Goal: Information Seeking & Learning: Check status

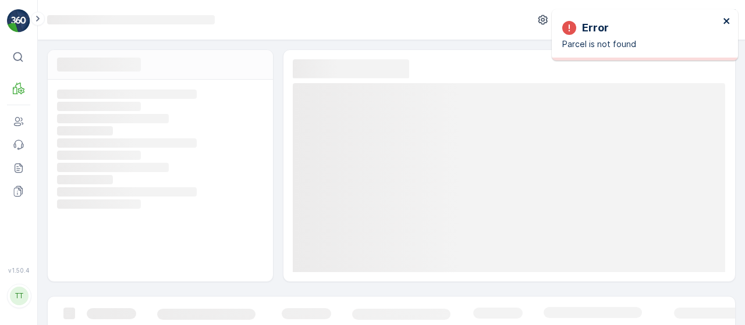
click at [727, 25] on icon "close" at bounding box center [727, 20] width 8 height 9
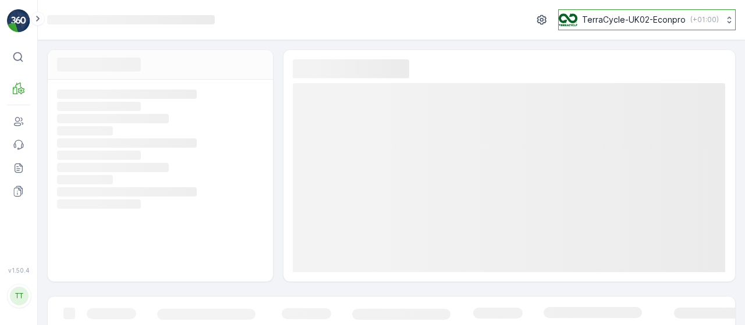
click at [684, 16] on div "TerraCycle-UK02-Econpro ( +01:00 )" at bounding box center [639, 19] width 160 height 13
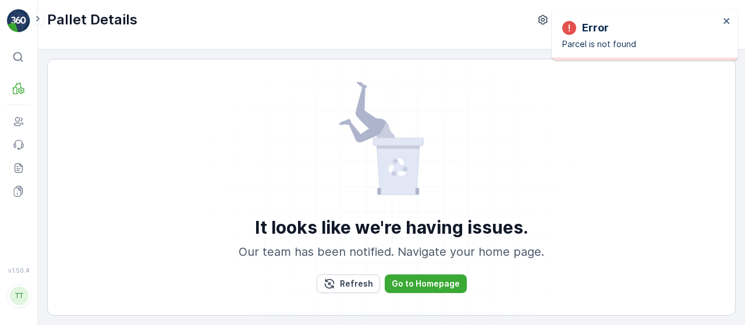
click at [681, 22] on div "Error" at bounding box center [640, 28] width 157 height 16
click at [733, 26] on div "Error Parcel is not found" at bounding box center [645, 34] width 186 height 51
click at [728, 24] on icon "close" at bounding box center [727, 20] width 8 height 9
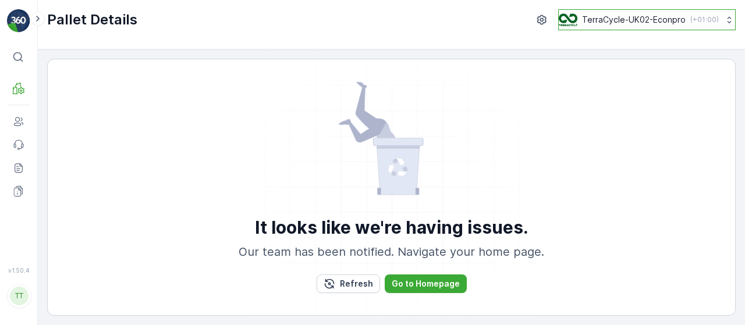
click at [690, 18] on p "( +01:00 )" at bounding box center [704, 19] width 29 height 9
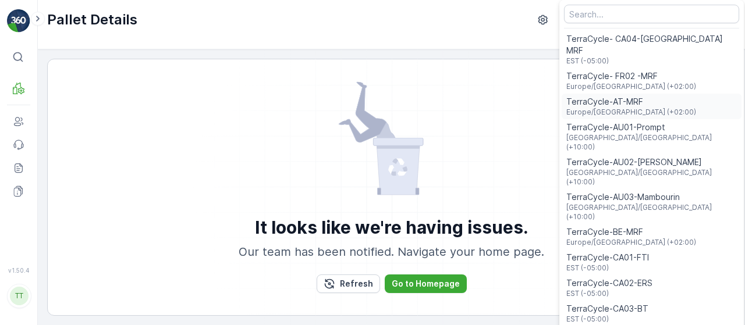
scroll to position [58, 0]
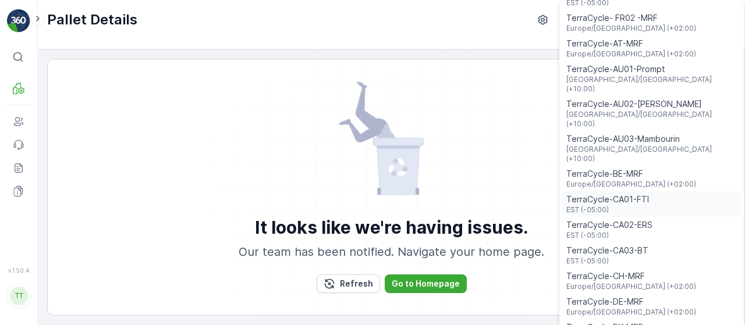
click at [610, 194] on span "TerraCycle-CA01-FTI" at bounding box center [607, 200] width 83 height 12
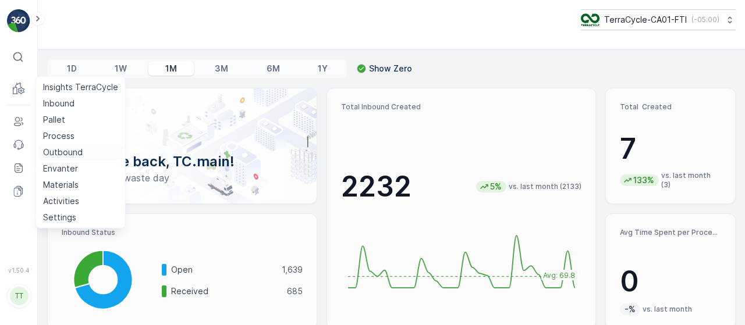
click at [59, 153] on p "Outbound" at bounding box center [63, 153] width 40 height 12
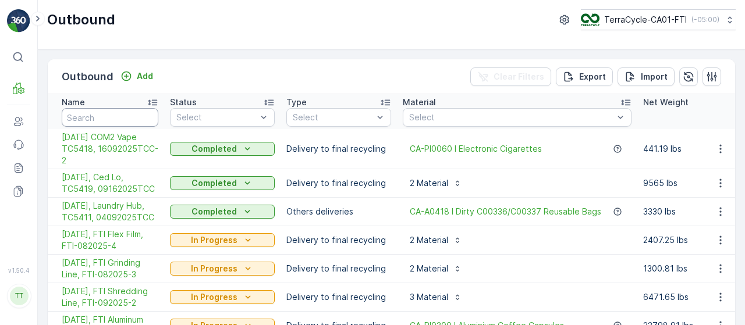
click at [114, 116] on input "text" at bounding box center [110, 117] width 97 height 19
paste input "5370"
type input "5370"
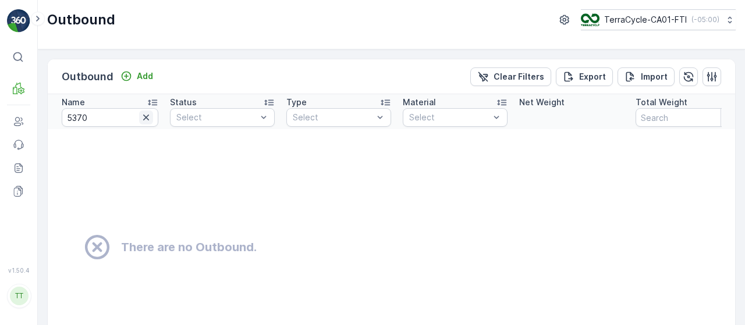
click at [145, 116] on icon "button" at bounding box center [146, 118] width 12 height 12
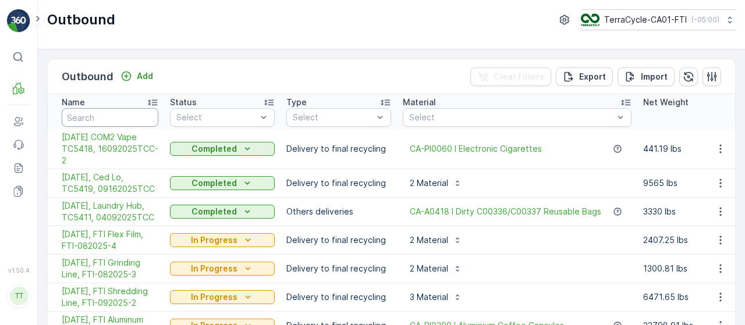
click at [125, 118] on input "text" at bounding box center [110, 117] width 97 height 19
type input "TC5"
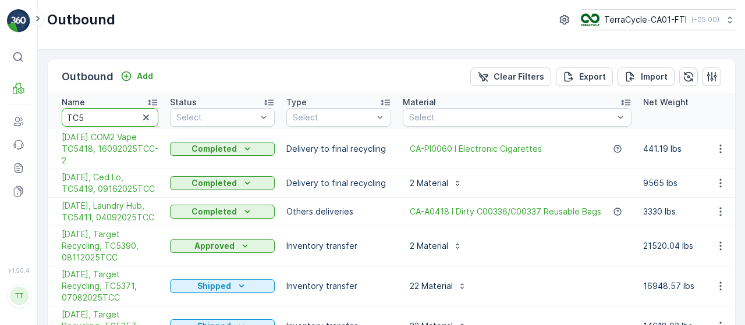
click at [125, 117] on input "TC5" at bounding box center [110, 117] width 97 height 19
type input "TC5370"
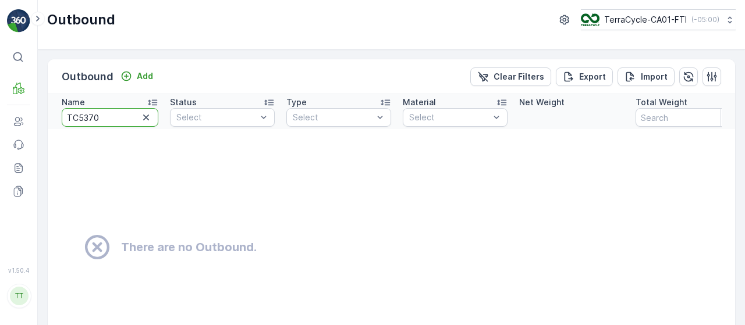
drag, startPoint x: 107, startPoint y: 122, endPoint x: 113, endPoint y: 120, distance: 6.3
click at [108, 122] on input "TC5370" at bounding box center [110, 117] width 97 height 19
type input "TC5378"
click at [117, 115] on input "TC5378" at bounding box center [110, 117] width 97 height 19
click at [152, 115] on button "button" at bounding box center [146, 118] width 14 height 14
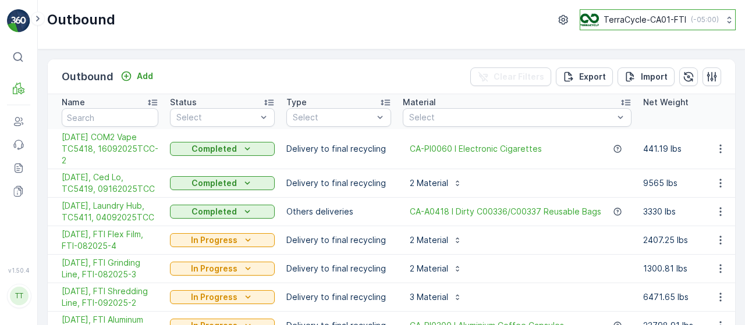
click at [691, 22] on p "( -05:00 )" at bounding box center [705, 19] width 28 height 9
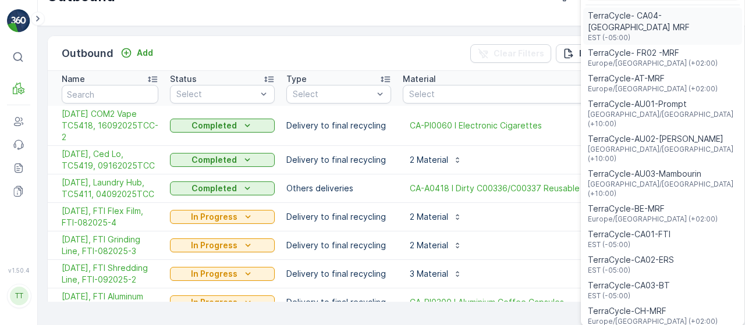
click at [674, 18] on span "TerraCycle- CA04-Canada MRF" at bounding box center [663, 21] width 150 height 23
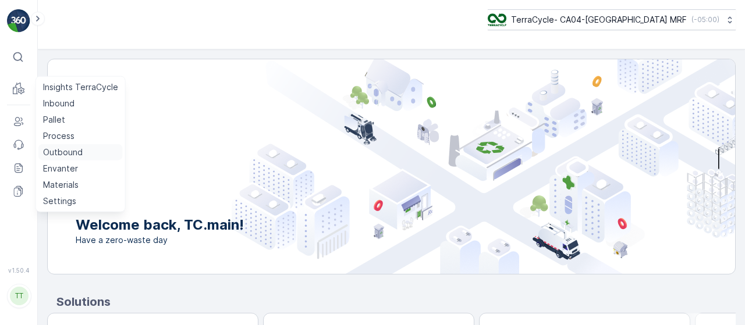
click at [73, 149] on p "Outbound" at bounding box center [63, 153] width 40 height 12
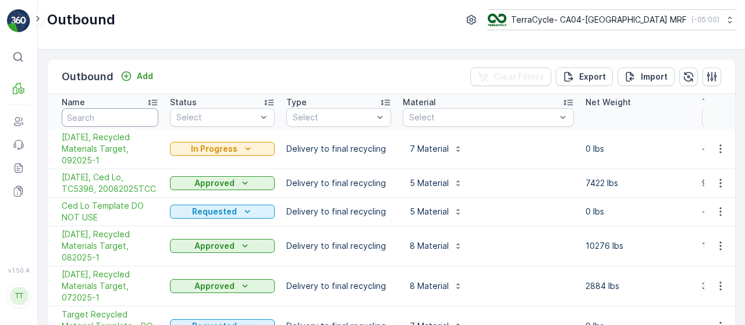
click at [106, 108] on input "text" at bounding box center [110, 117] width 97 height 19
type input "6396"
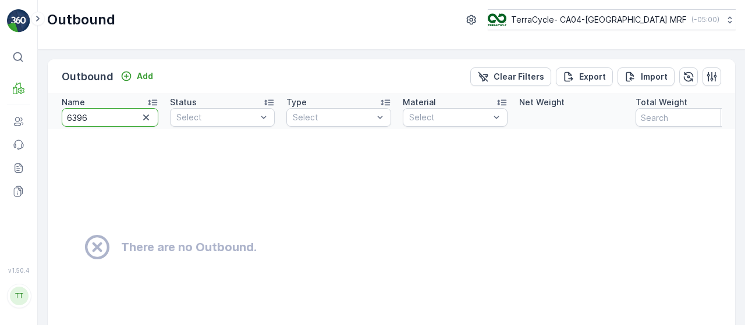
click at [73, 117] on input "6396" at bounding box center [110, 117] width 97 height 19
type input "5396"
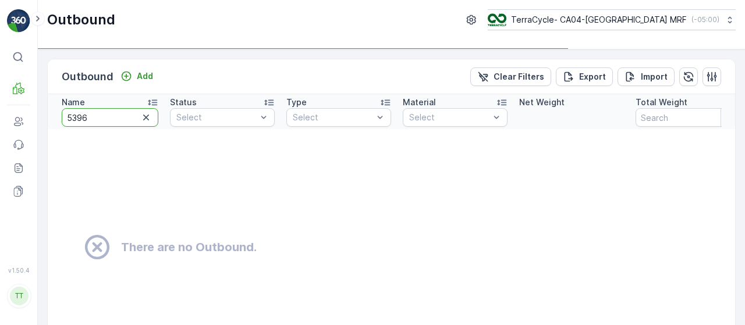
click at [107, 119] on input "5396" at bounding box center [110, 117] width 97 height 19
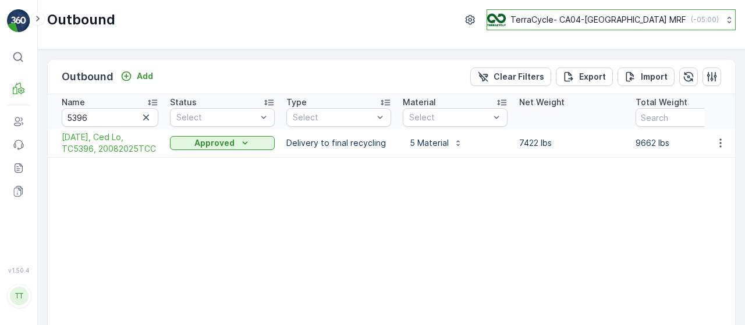
click at [651, 15] on p "TerraCycle- CA04-[GEOGRAPHIC_DATA] MRF" at bounding box center [598, 20] width 176 height 12
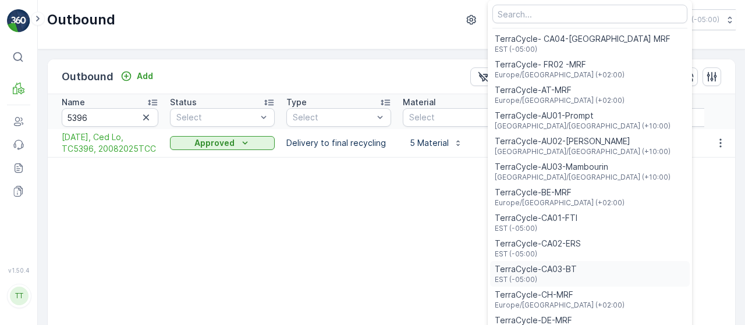
click at [577, 270] on span "TerraCycle-CA03-BT" at bounding box center [536, 270] width 82 height 12
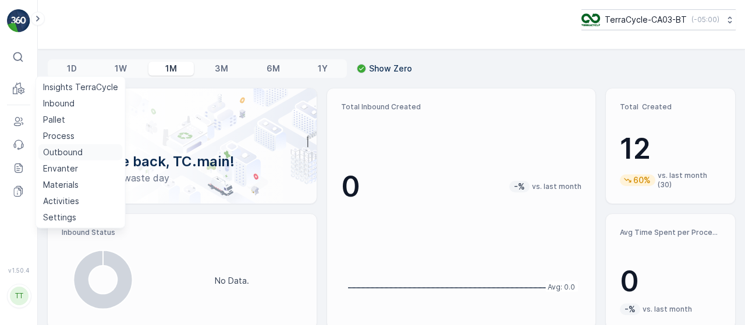
click at [76, 151] on p "Outbound" at bounding box center [63, 153] width 40 height 12
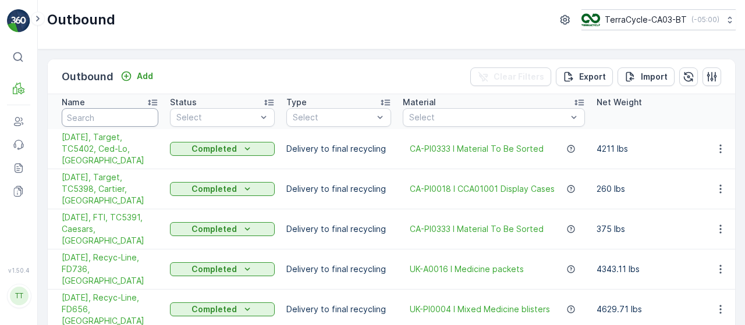
click at [101, 118] on input "text" at bounding box center [110, 117] width 97 height 19
type input "53"
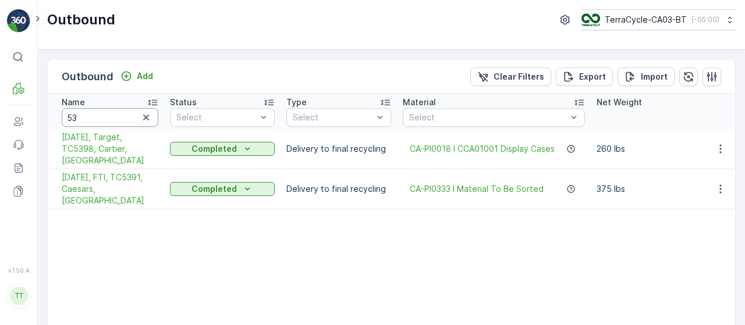
click at [104, 116] on input "53" at bounding box center [110, 117] width 97 height 19
click at [677, 22] on p "TerraCycle-CA03-BT" at bounding box center [645, 20] width 82 height 12
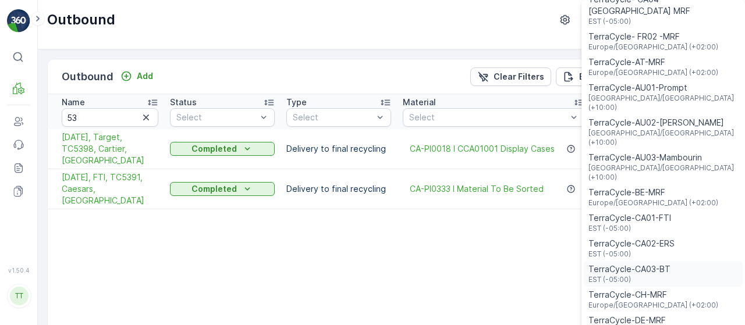
scroll to position [22, 0]
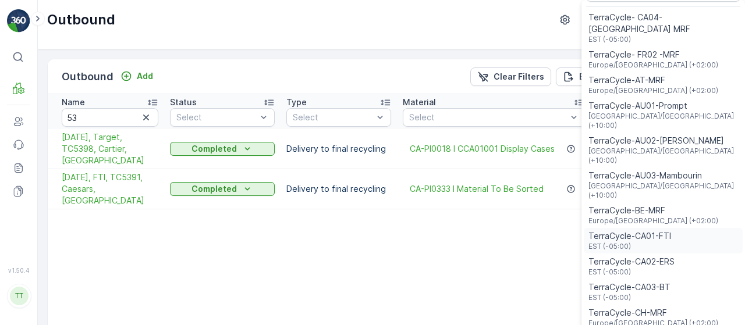
click at [641, 230] on span "TerraCycle-CA01-FTI" at bounding box center [629, 236] width 83 height 12
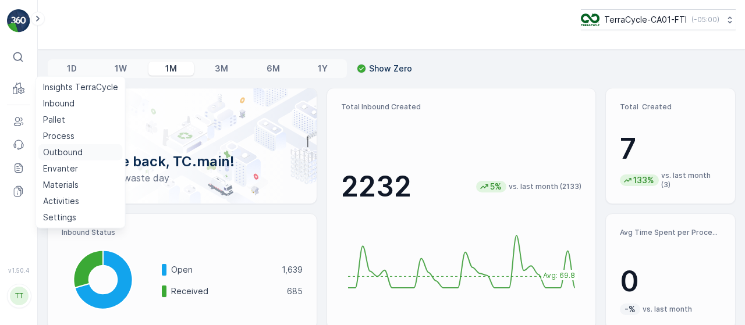
click at [71, 150] on p "Outbound" at bounding box center [63, 153] width 40 height 12
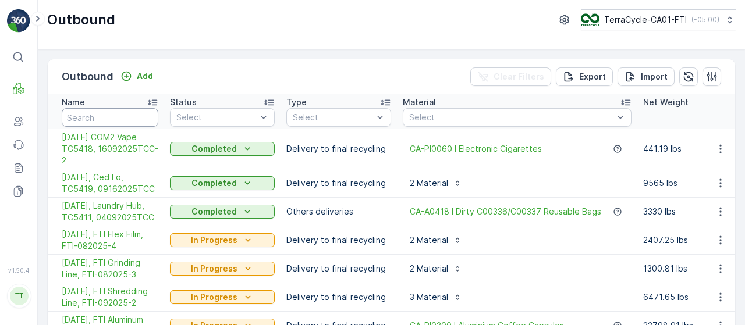
click at [105, 113] on input "text" at bounding box center [110, 117] width 97 height 19
paste input "5370"
type input "5370"
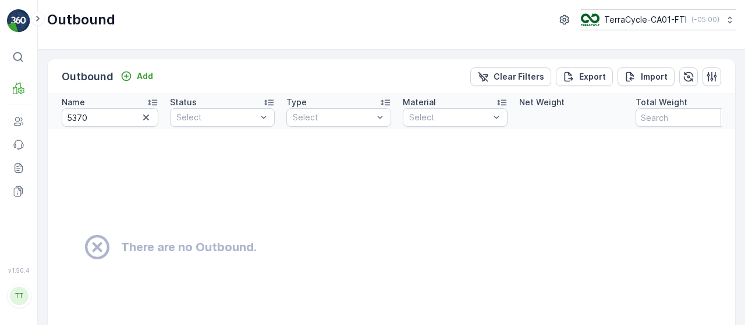
click at [148, 120] on icon "button" at bounding box center [146, 118] width 12 height 12
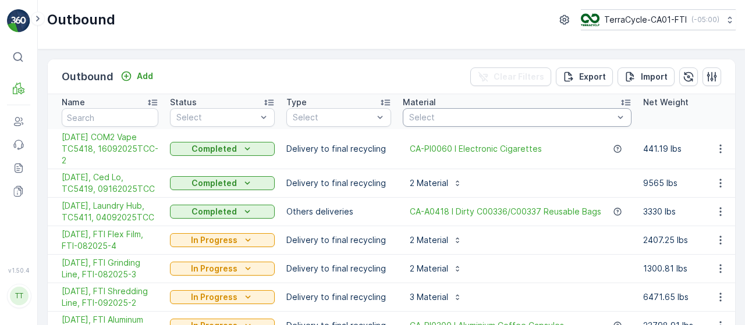
click at [469, 124] on div "Select" at bounding box center [517, 117] width 229 height 19
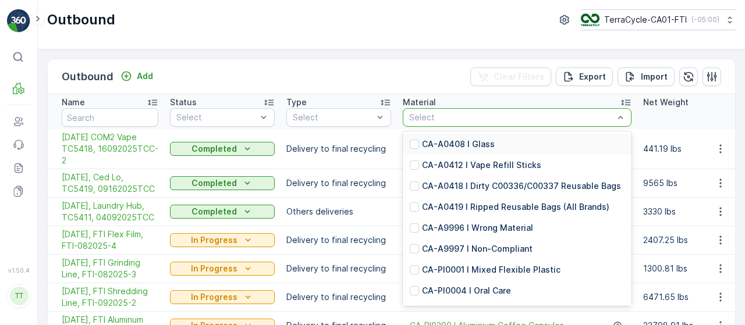
type input "CA-PI0302"
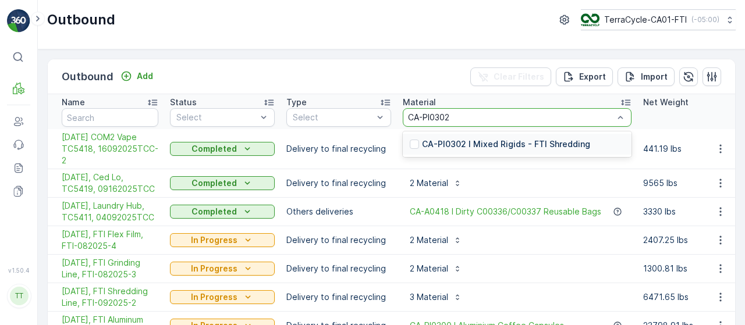
click at [468, 143] on p "CA-PI0302 I Mixed Rigids - FTI Shredding" at bounding box center [506, 144] width 168 height 12
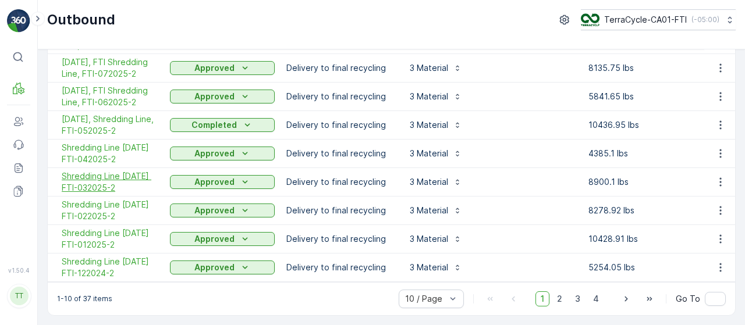
scroll to position [152, 0]
click at [561, 300] on span "2" at bounding box center [560, 298] width 16 height 15
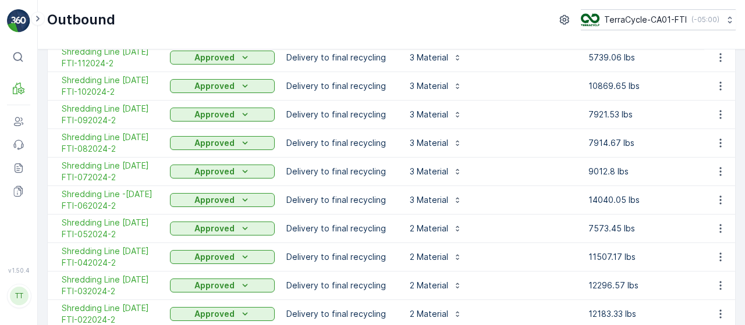
scroll to position [163, 0]
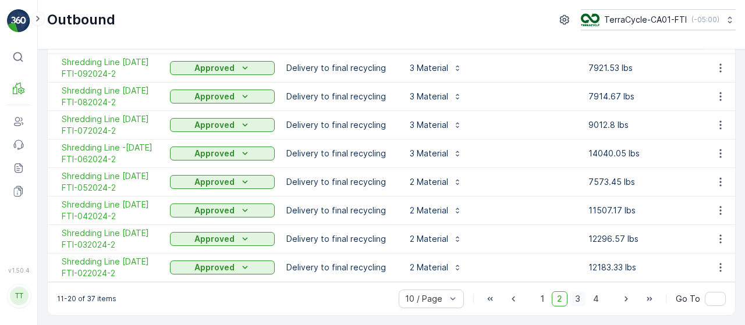
click at [578, 297] on span "3" at bounding box center [578, 298] width 16 height 15
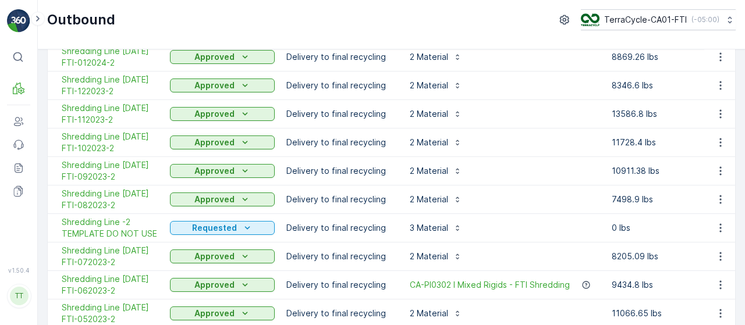
scroll to position [146, 0]
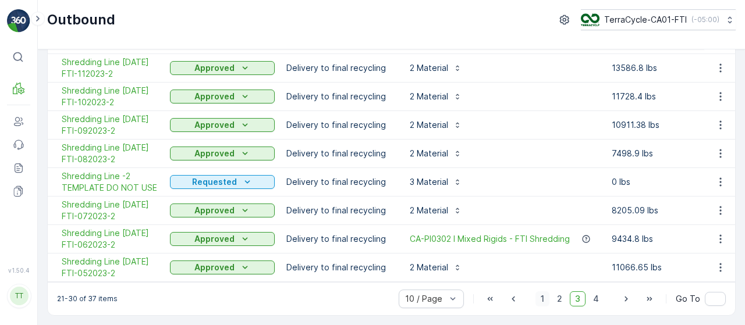
click at [544, 297] on span "1" at bounding box center [542, 298] width 14 height 15
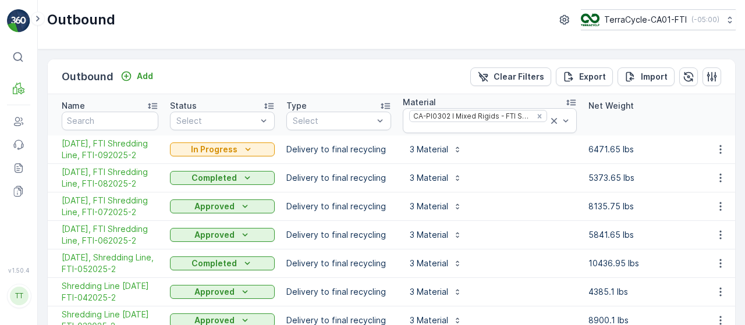
click at [606, 119] on th "Net Weight" at bounding box center [640, 114] width 116 height 41
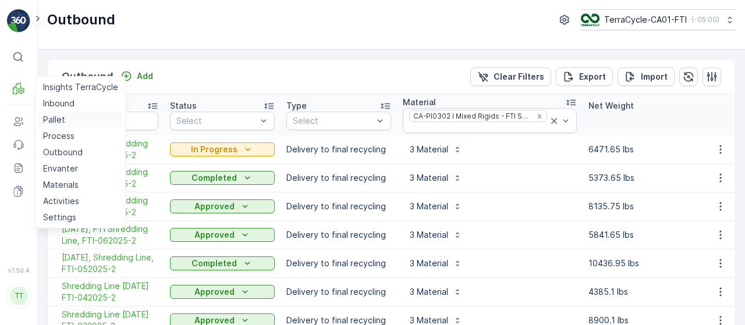
click at [57, 119] on p "Pallet" at bounding box center [54, 120] width 22 height 12
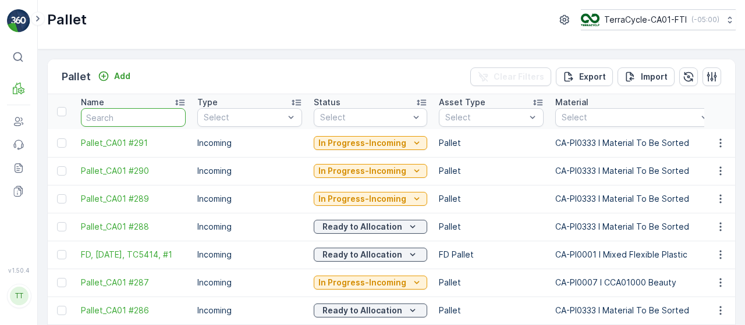
click at [145, 115] on input "text" at bounding box center [133, 117] width 105 height 19
type input "5"
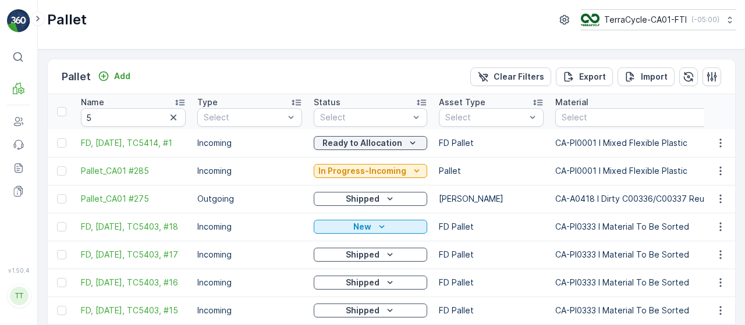
click at [141, 126] on th "Name 5" at bounding box center [133, 111] width 116 height 35
click at [133, 116] on input "5" at bounding box center [133, 117] width 105 height 19
type input "5370"
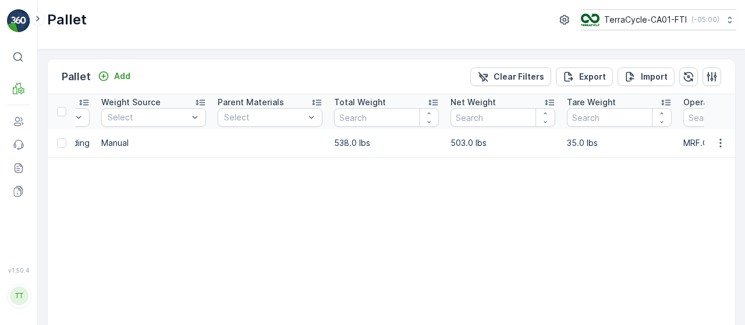
scroll to position [0, 620]
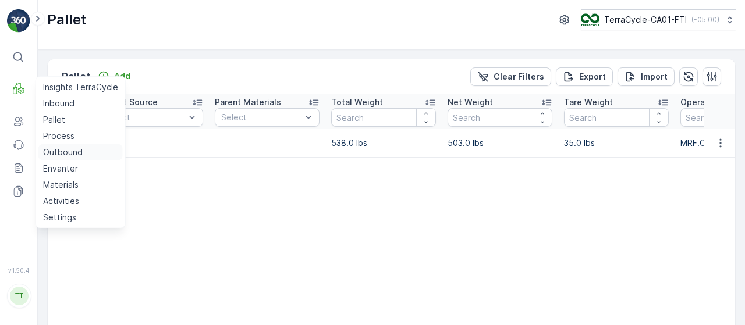
click at [72, 152] on p "Outbound" at bounding box center [63, 153] width 40 height 12
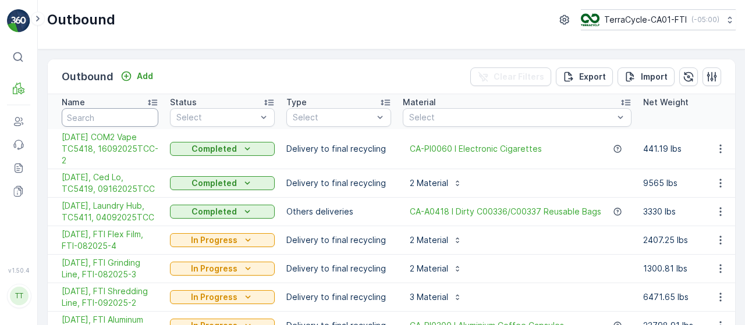
click at [123, 116] on input "text" at bounding box center [110, 117] width 97 height 19
paste input "[DATE], FTI Shredding Line, FTI-072025-2"
type input "[DATE], FTI Shredding Line, FTI-072025-2"
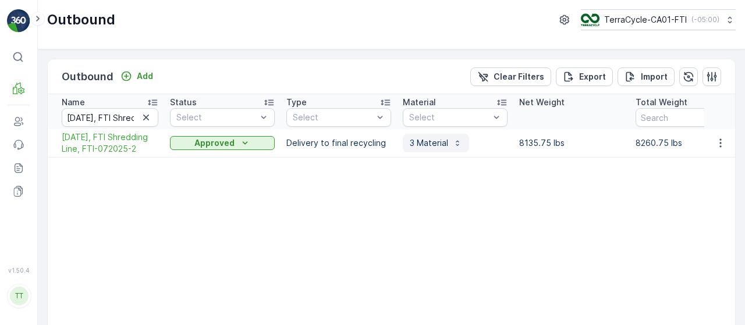
click at [454, 146] on icon "button" at bounding box center [457, 142] width 9 height 9
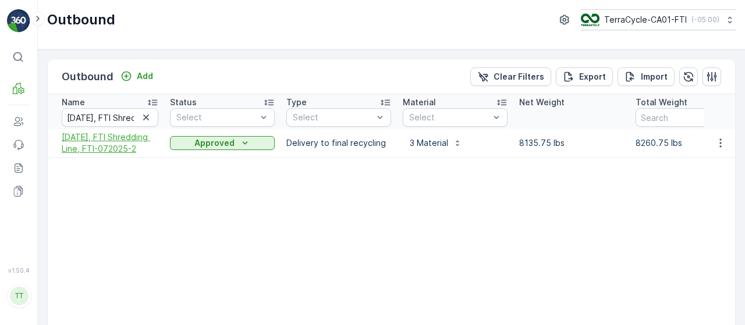
click at [123, 144] on span "[DATE], FTI Shredding Line, FTI-072025-2" at bounding box center [110, 142] width 97 height 23
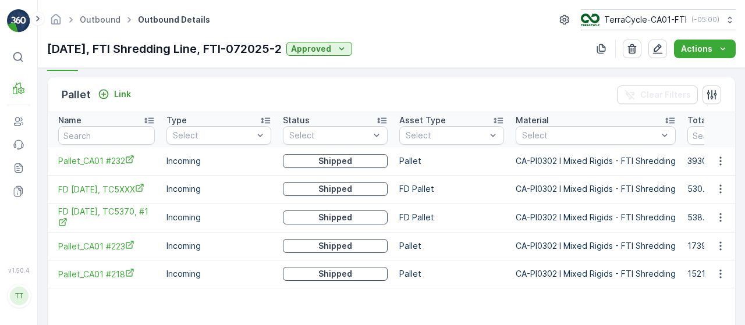
scroll to position [291, 0]
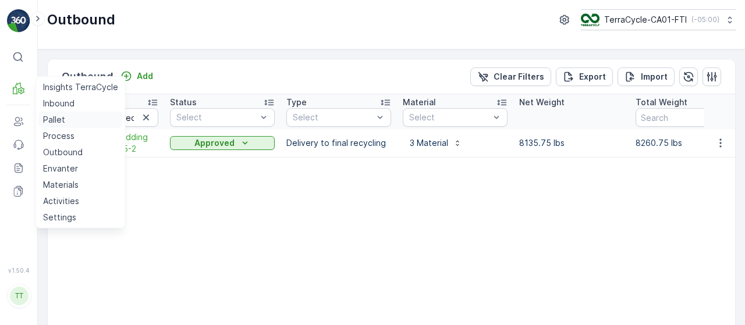
click at [66, 115] on link "Pallet" at bounding box center [80, 120] width 84 height 16
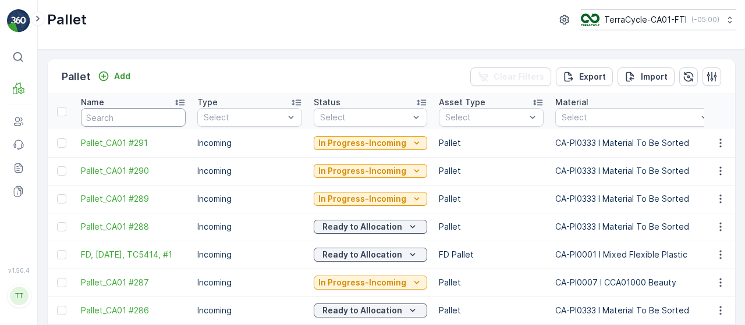
click at [146, 118] on input "text" at bounding box center [133, 117] width 105 height 19
type input "5378"
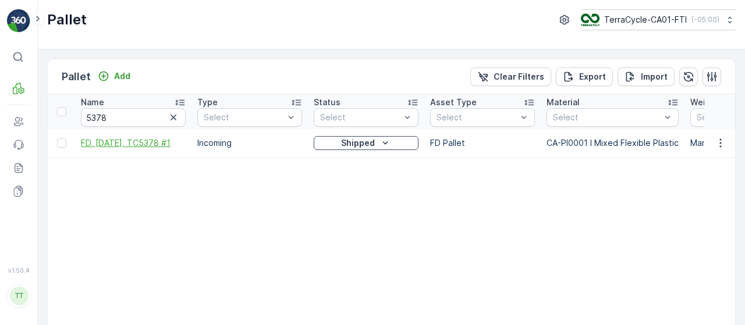
click at [149, 140] on span "FD, [DATE], TC5378 #1" at bounding box center [133, 143] width 105 height 12
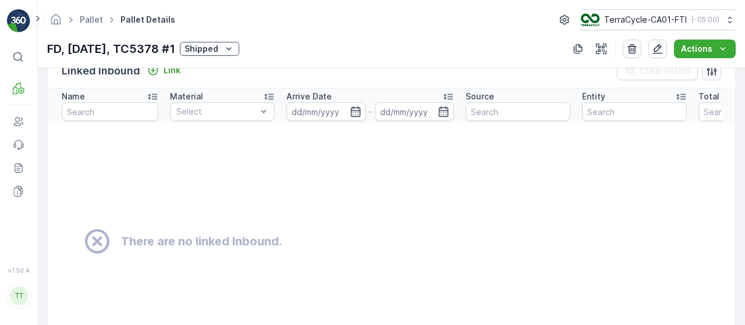
scroll to position [152, 0]
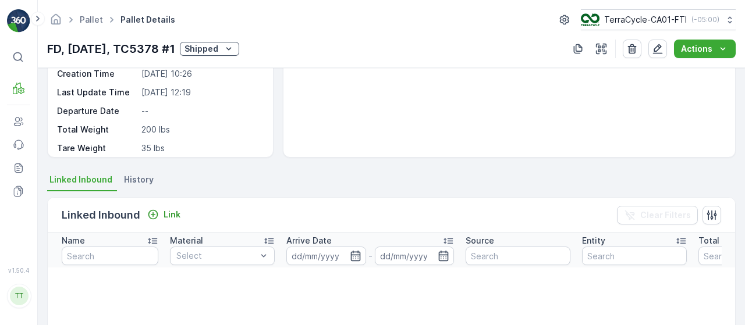
click at [138, 176] on span "History" at bounding box center [139, 180] width 30 height 12
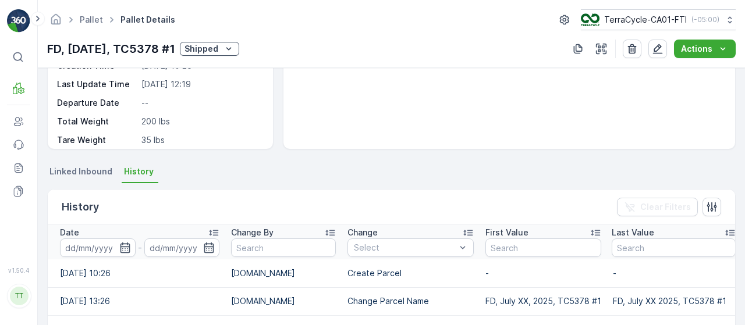
scroll to position [79, 0]
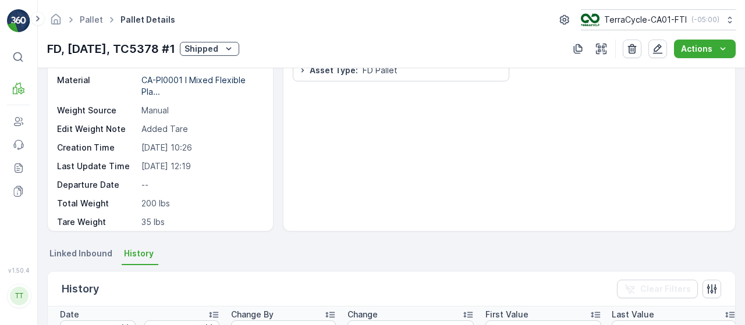
click at [80, 252] on span "Linked Inbound" at bounding box center [80, 254] width 63 height 12
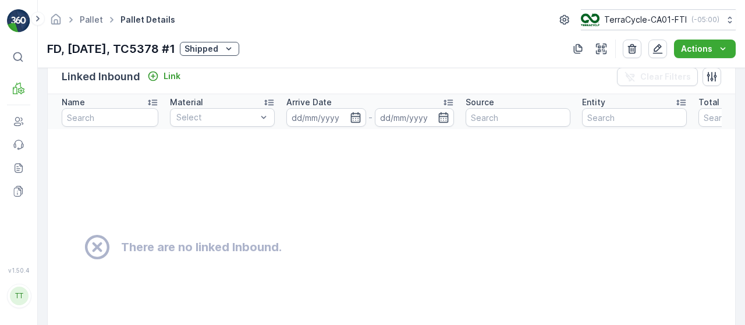
scroll to position [175, 0]
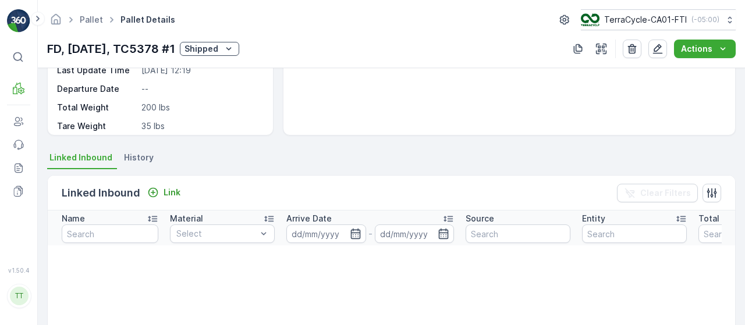
click at [133, 155] on span "History" at bounding box center [139, 158] width 30 height 12
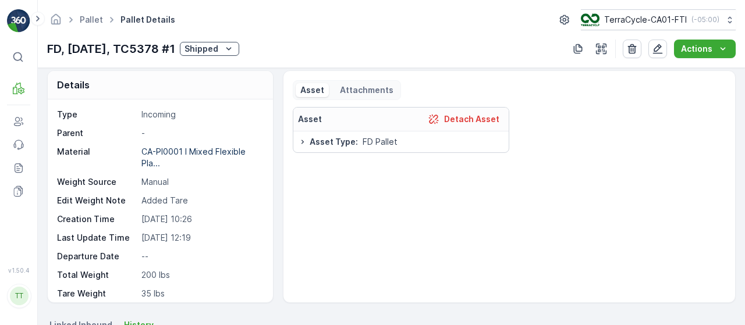
scroll to position [0, 0]
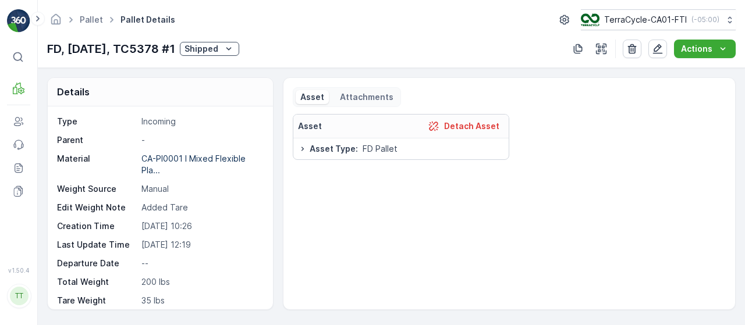
click at [299, 149] on icon at bounding box center [302, 148] width 9 height 9
click at [301, 147] on icon at bounding box center [302, 149] width 2 height 4
click at [374, 93] on p "Attachments" at bounding box center [365, 97] width 55 height 12
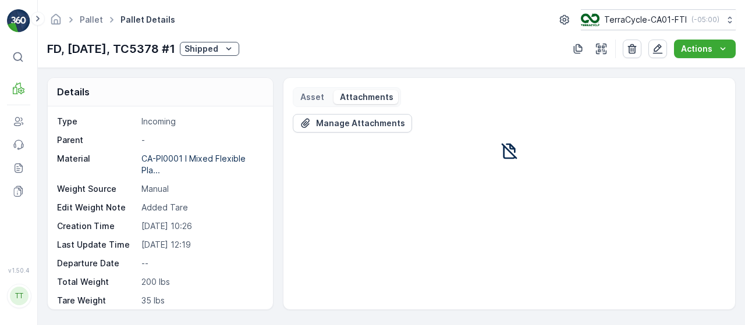
click at [311, 98] on p "Asset" at bounding box center [312, 97] width 24 height 12
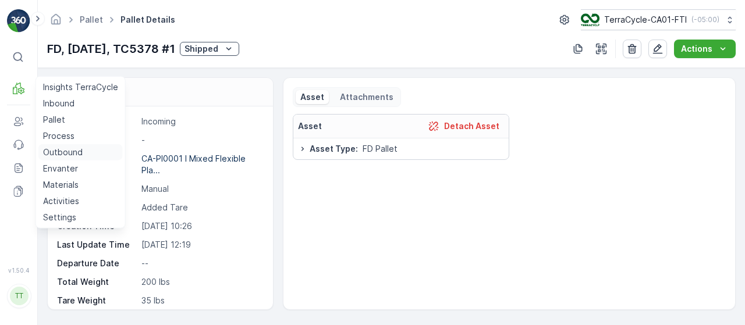
click at [67, 151] on p "Outbound" at bounding box center [63, 153] width 40 height 12
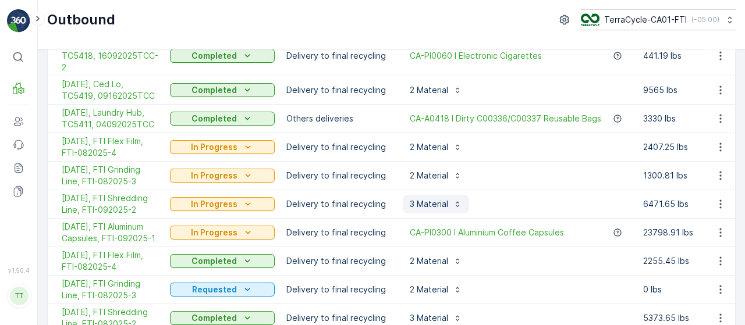
scroll to position [116, 0]
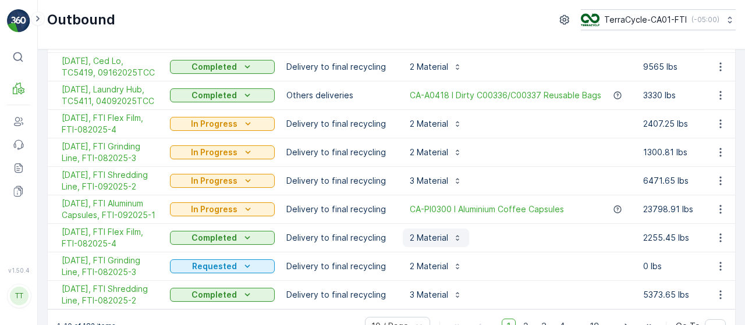
click at [454, 239] on icon "button" at bounding box center [457, 237] width 9 height 9
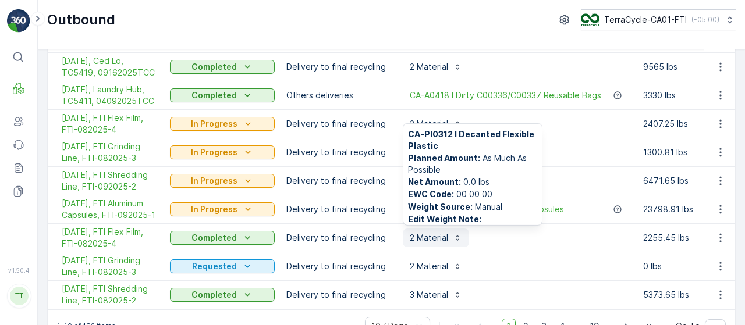
click at [454, 239] on icon "button" at bounding box center [457, 237] width 9 height 9
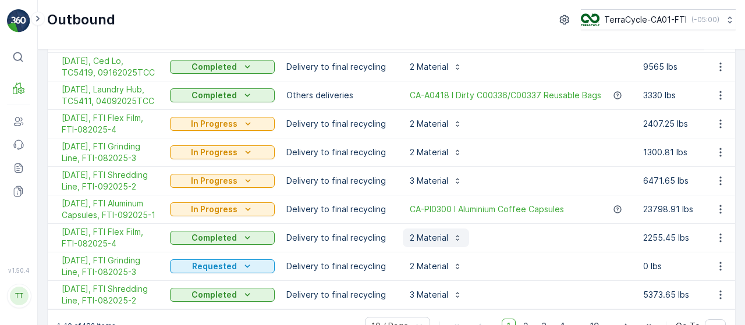
click at [456, 239] on icon "button" at bounding box center [457, 237] width 9 height 9
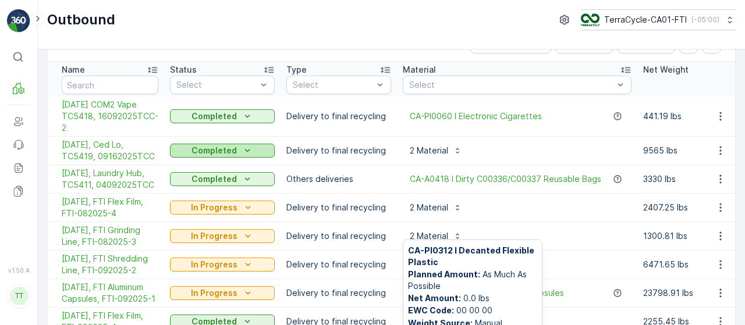
scroll to position [0, 0]
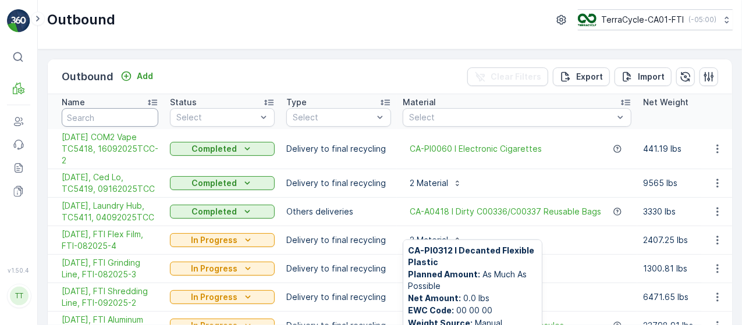
click at [137, 116] on input "text" at bounding box center [110, 117] width 97 height 19
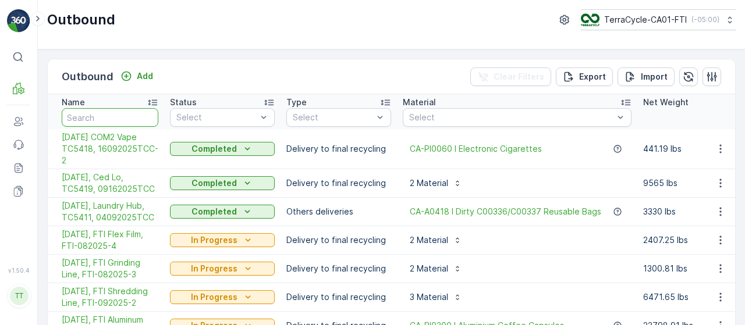
paste input "[DATE], FTI Flex Film, FTI-072025-4"
type input "[DATE], FTI Flex Film, FTI-072025-4"
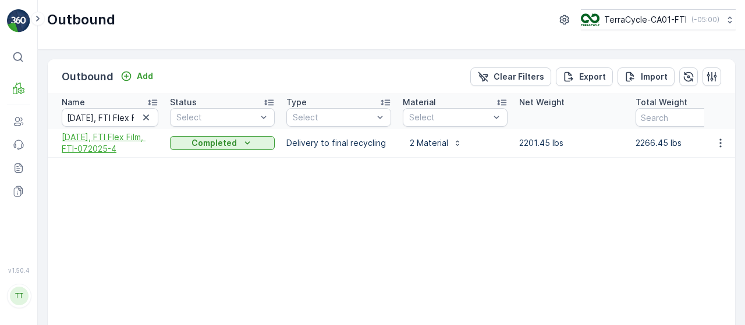
click at [112, 136] on span "[DATE], FTI Flex Film, FTI-072025-4" at bounding box center [110, 142] width 97 height 23
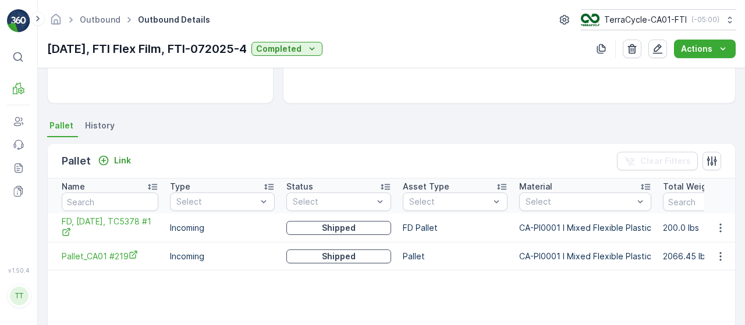
scroll to position [233, 0]
